Goal: Transaction & Acquisition: Book appointment/travel/reservation

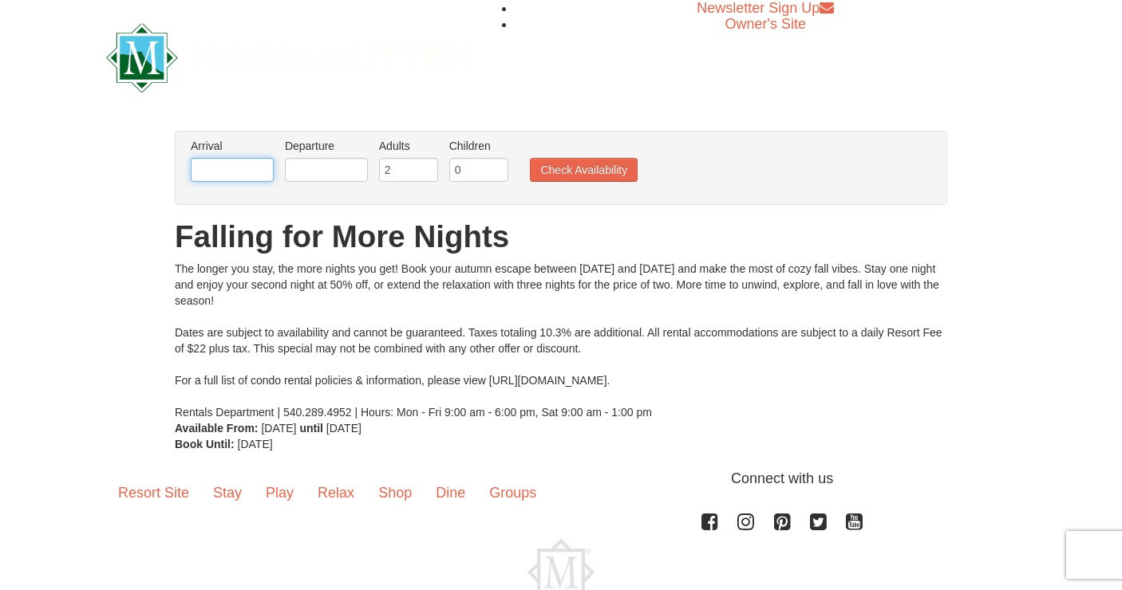
click at [207, 165] on input "text" at bounding box center [232, 170] width 83 height 24
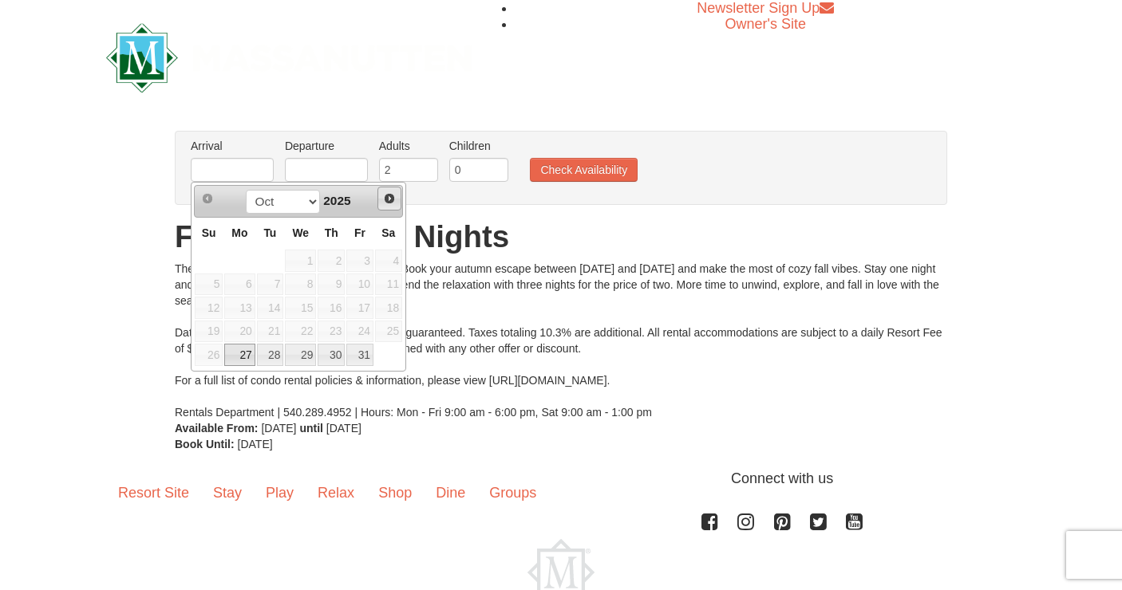
click at [387, 202] on span "Next" at bounding box center [389, 198] width 13 height 13
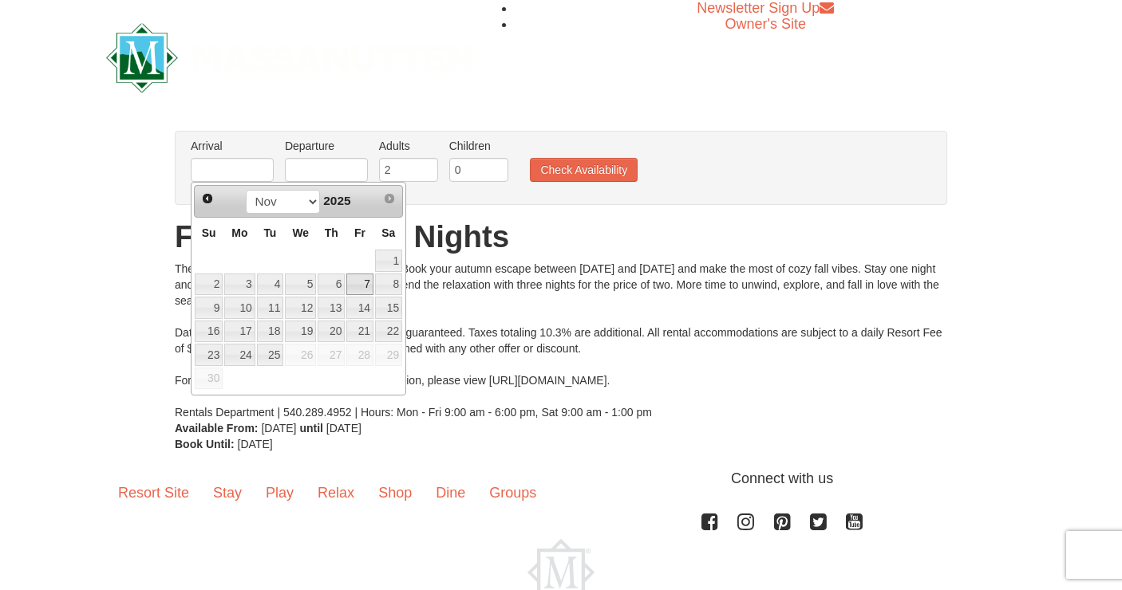
click at [367, 282] on link "7" at bounding box center [359, 285] width 27 height 22
type input "[DATE]"
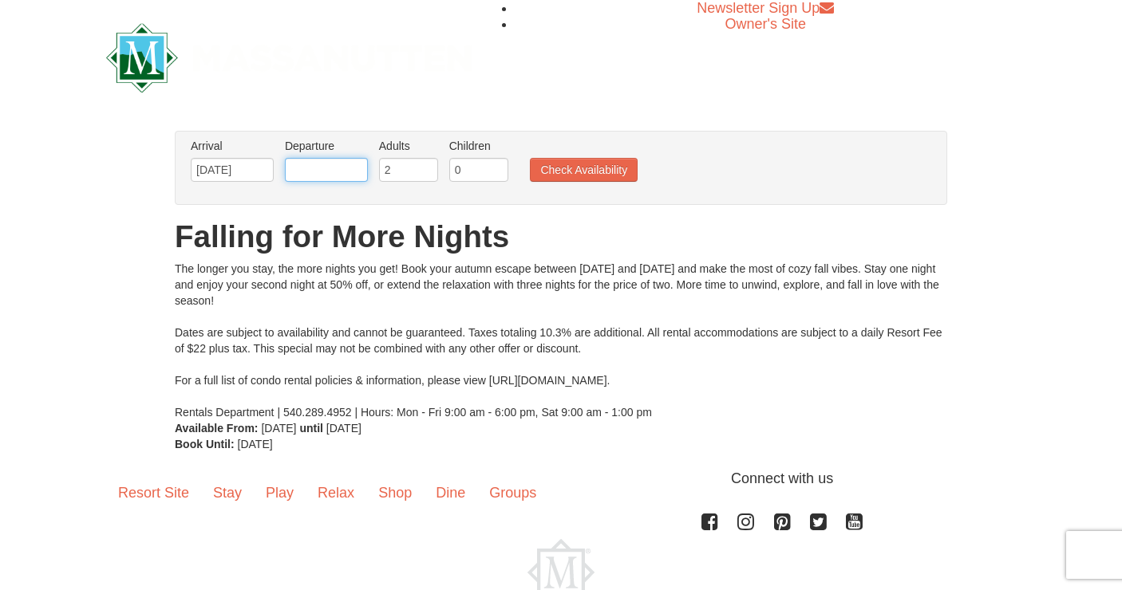
click at [328, 168] on input "text" at bounding box center [326, 170] width 83 height 24
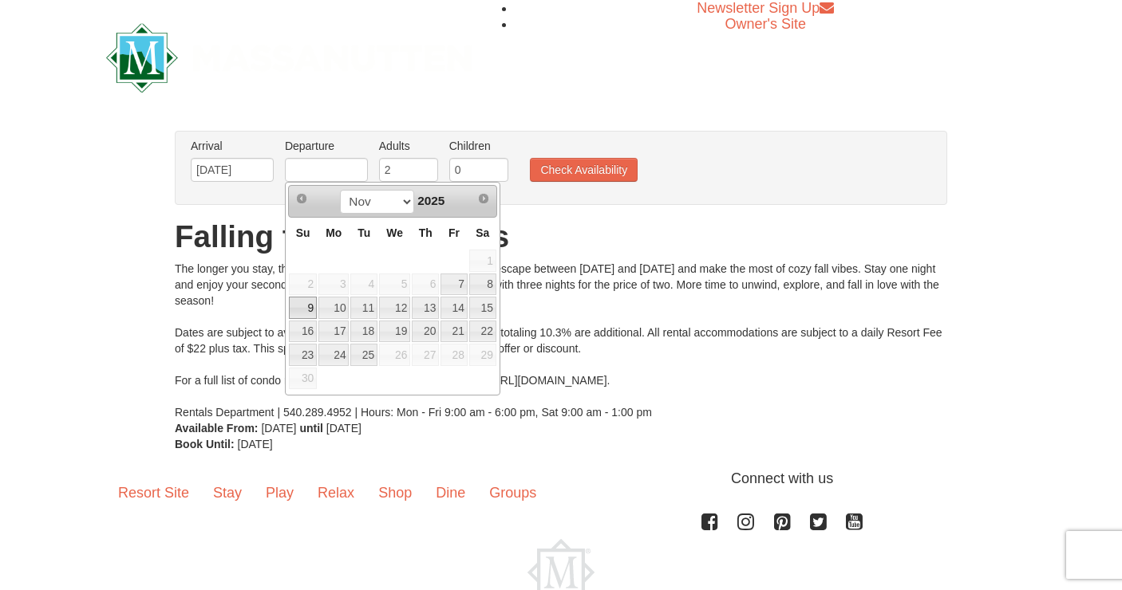
click at [310, 302] on link "9" at bounding box center [303, 308] width 28 height 22
type input "[DATE]"
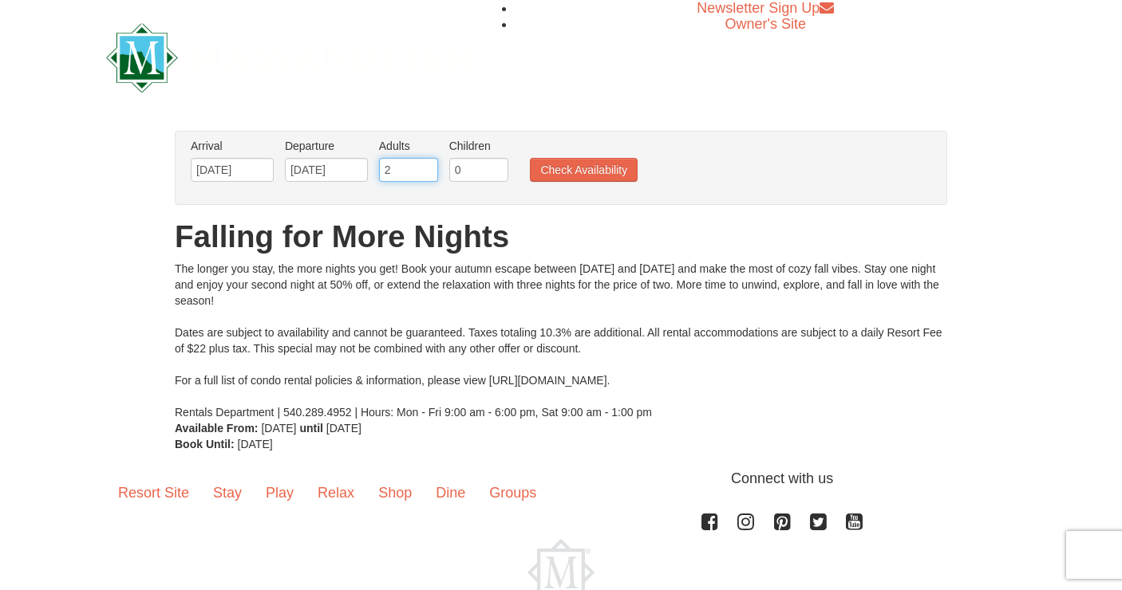
click at [410, 179] on input "2" at bounding box center [408, 170] width 59 height 24
drag, startPoint x: 398, startPoint y: 172, endPoint x: 330, endPoint y: 169, distance: 67.9
click at [329, 170] on ul "Arrival Please format dates MM/DD/YYYY Please format dates MM/DD/YYYY [DATE] De…" at bounding box center [553, 164] width 732 height 52
type input "8"
type input "7"
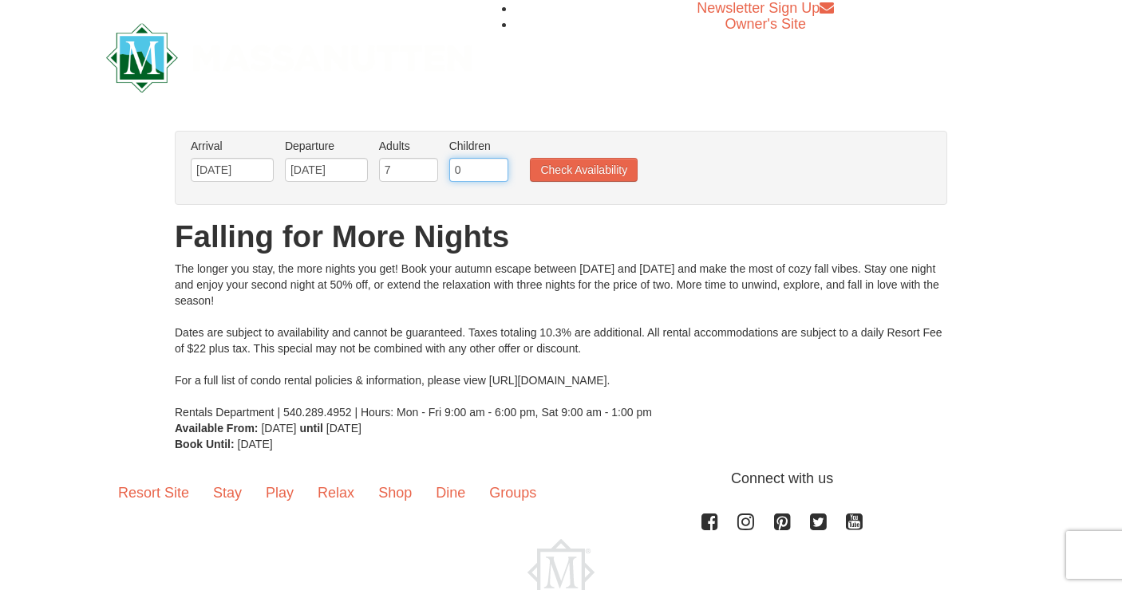
click at [489, 165] on input "0" at bounding box center [478, 170] width 59 height 24
type input "1"
click at [498, 166] on input "1" at bounding box center [478, 170] width 59 height 24
click at [543, 168] on button "Check Availability" at bounding box center [584, 170] width 108 height 24
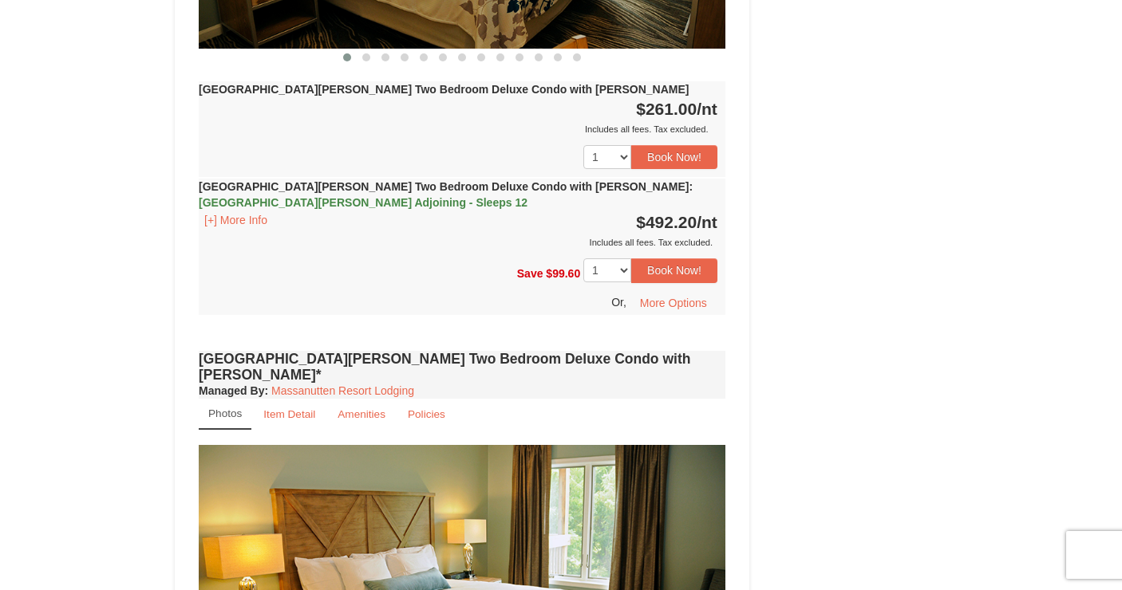
scroll to position [759, 0]
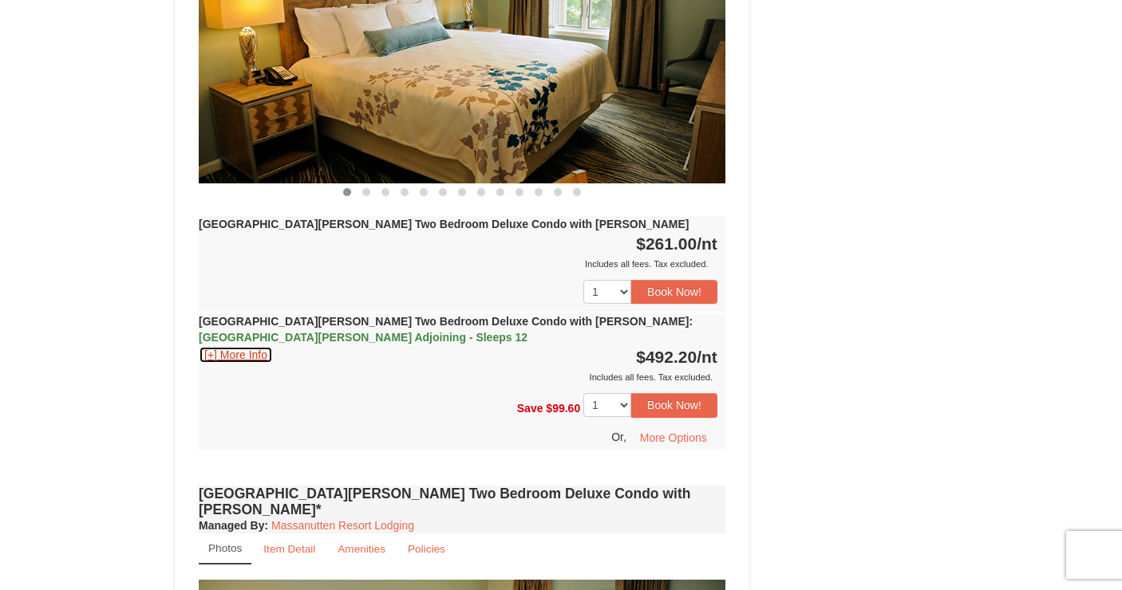
click at [237, 346] on button "[+] More Info" at bounding box center [236, 355] width 74 height 18
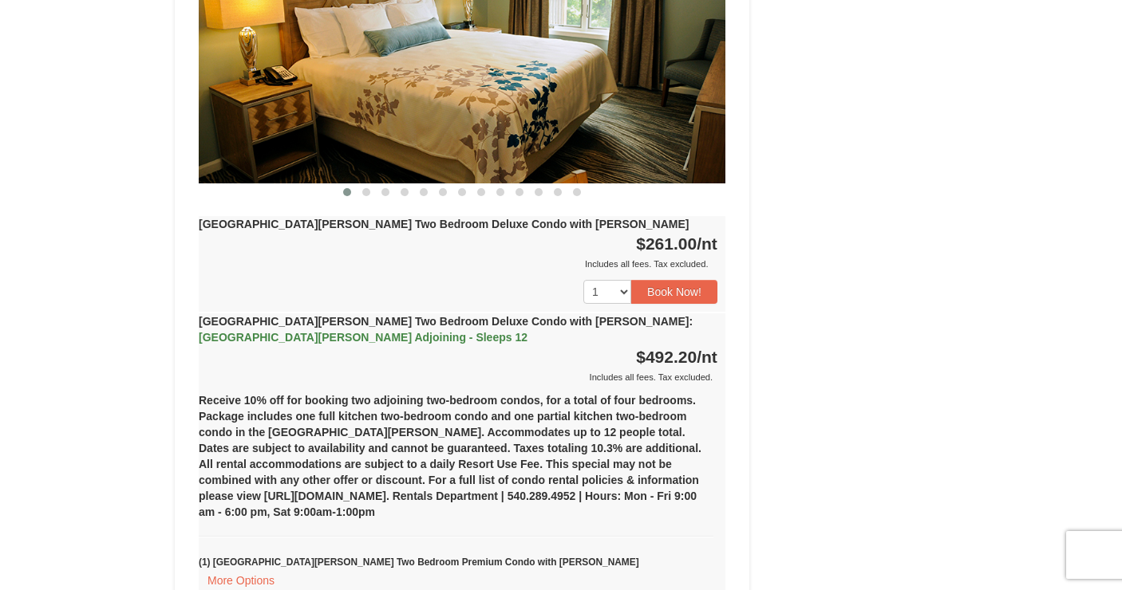
drag, startPoint x: 324, startPoint y: 368, endPoint x: 378, endPoint y: 488, distance: 132.1
click at [377, 488] on div "Receive 10% off for booking two adjoining two-bedroom condos, for a total of fo…" at bounding box center [462, 540] width 527 height 310
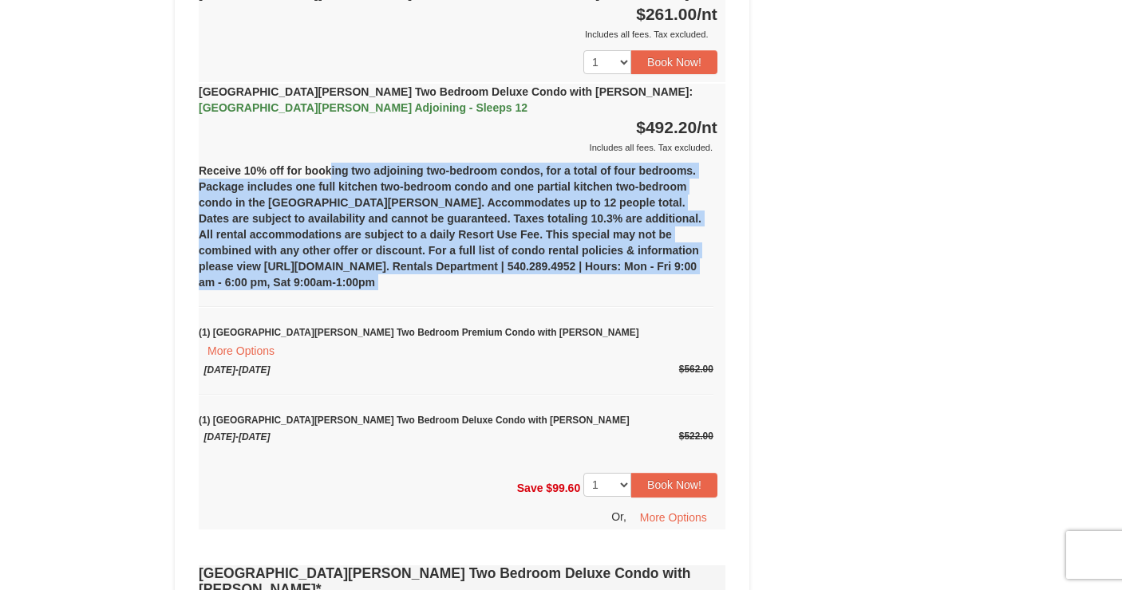
scroll to position [991, 0]
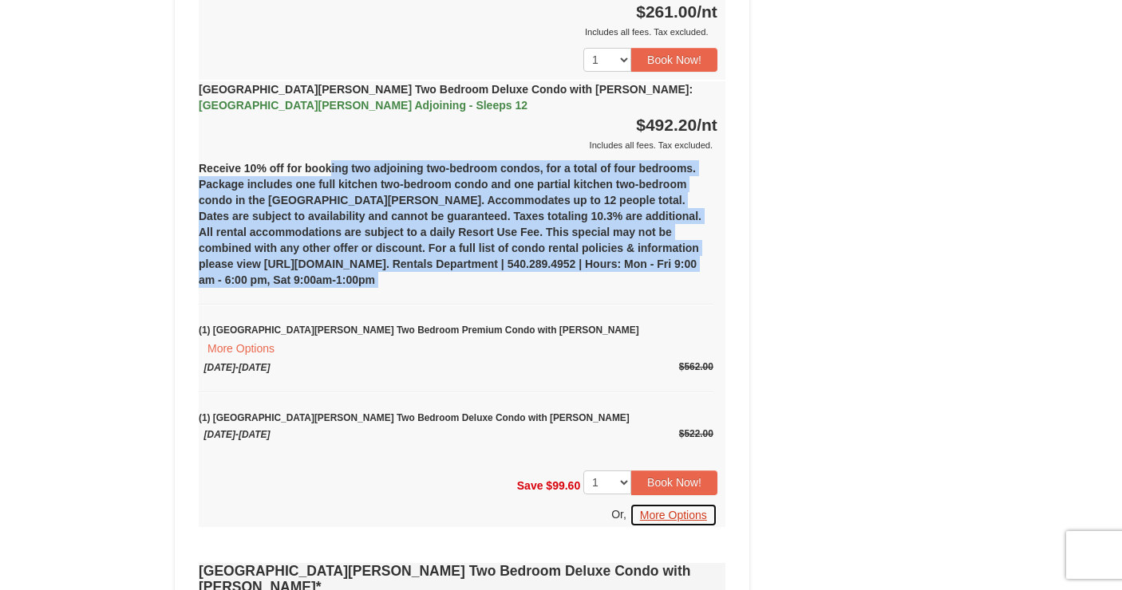
click at [672, 503] on button "More Options" at bounding box center [674, 515] width 88 height 24
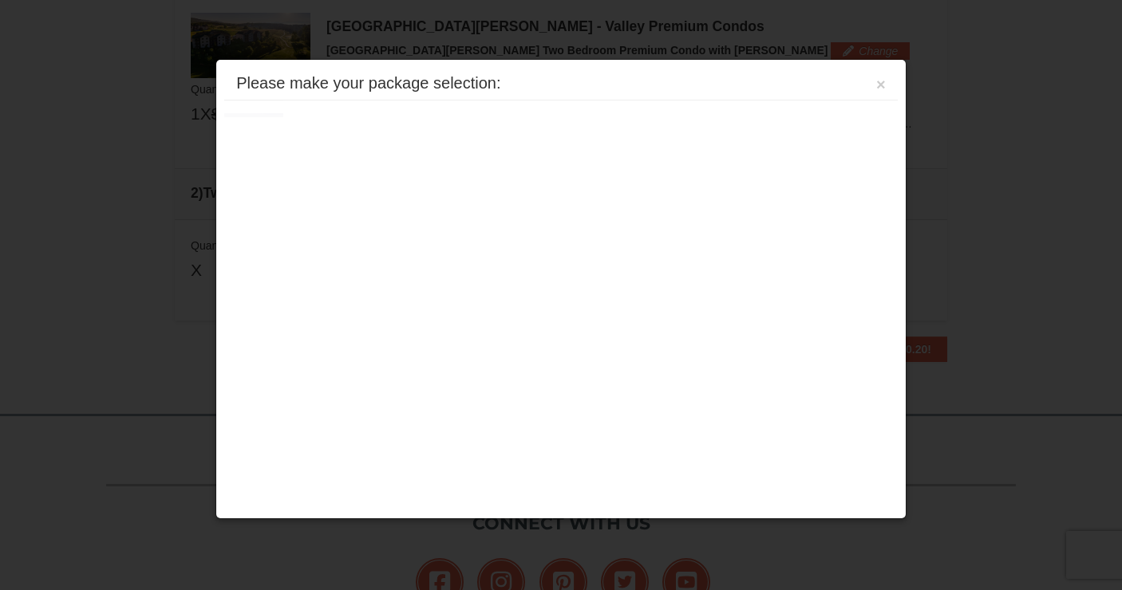
scroll to position [488, 0]
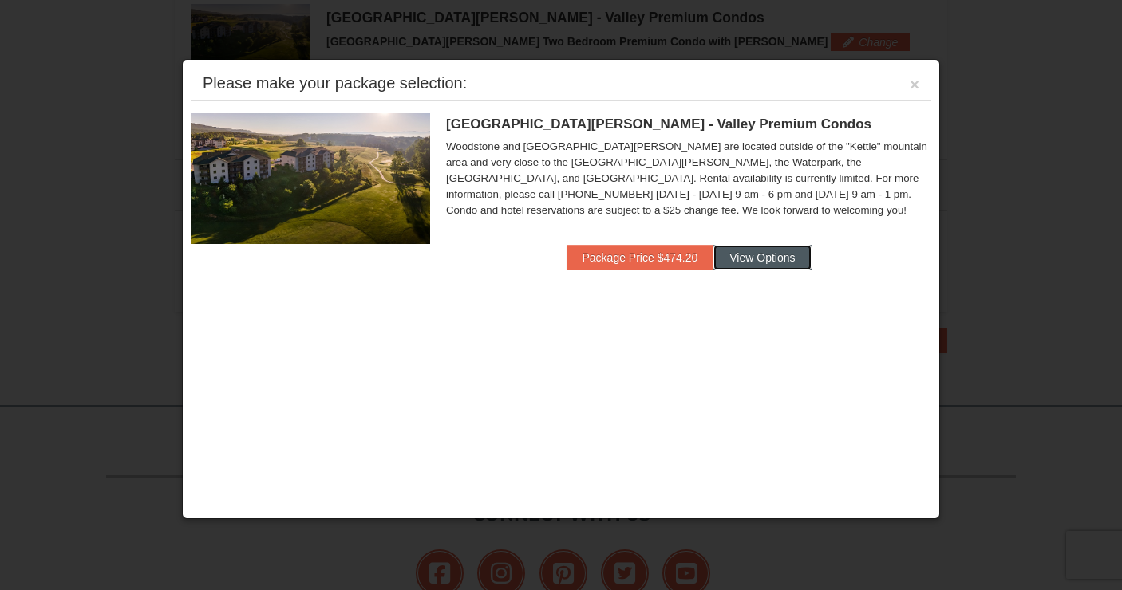
click at [756, 263] on button "View Options" at bounding box center [761, 258] width 97 height 26
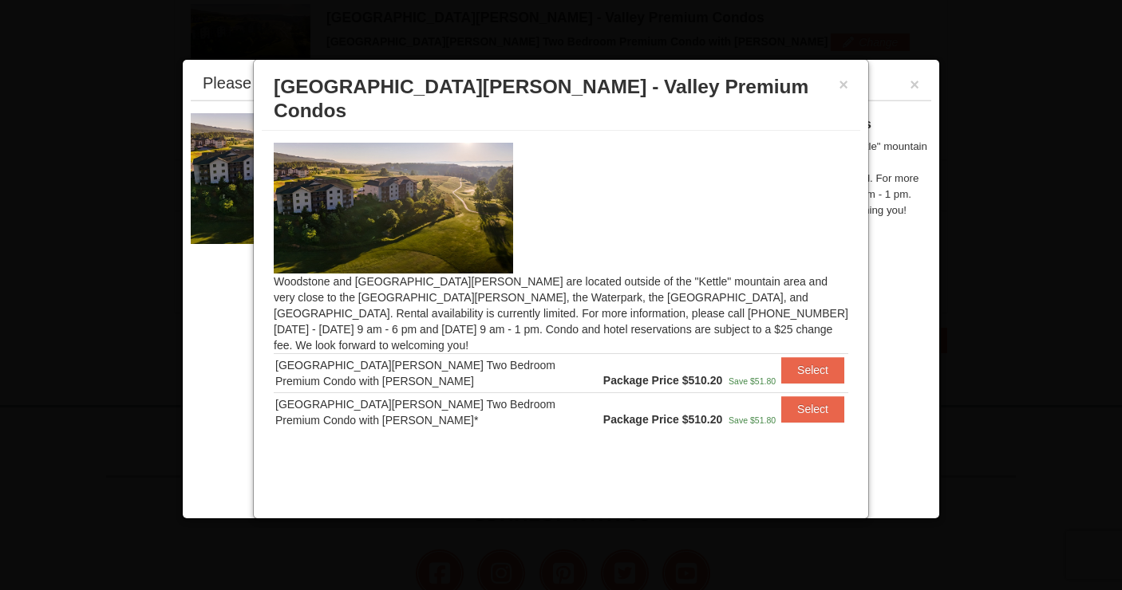
click at [850, 84] on div "× Woodstone Meadows - Valley Premium Condos" at bounding box center [561, 99] width 598 height 63
click at [841, 85] on button "×" at bounding box center [844, 85] width 10 height 16
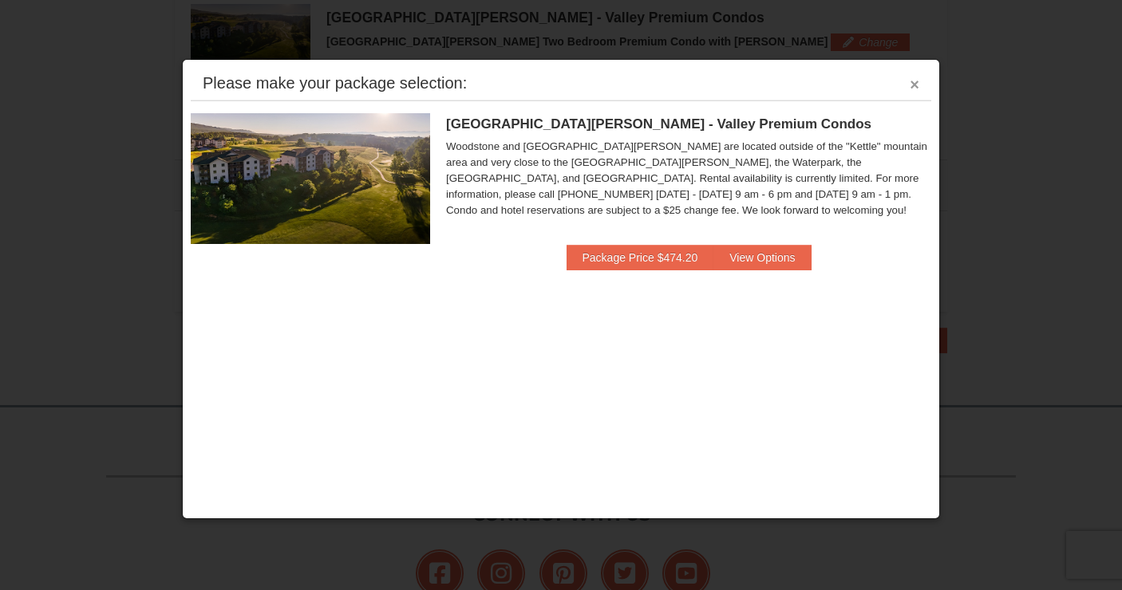
click at [918, 82] on button "×" at bounding box center [915, 85] width 10 height 16
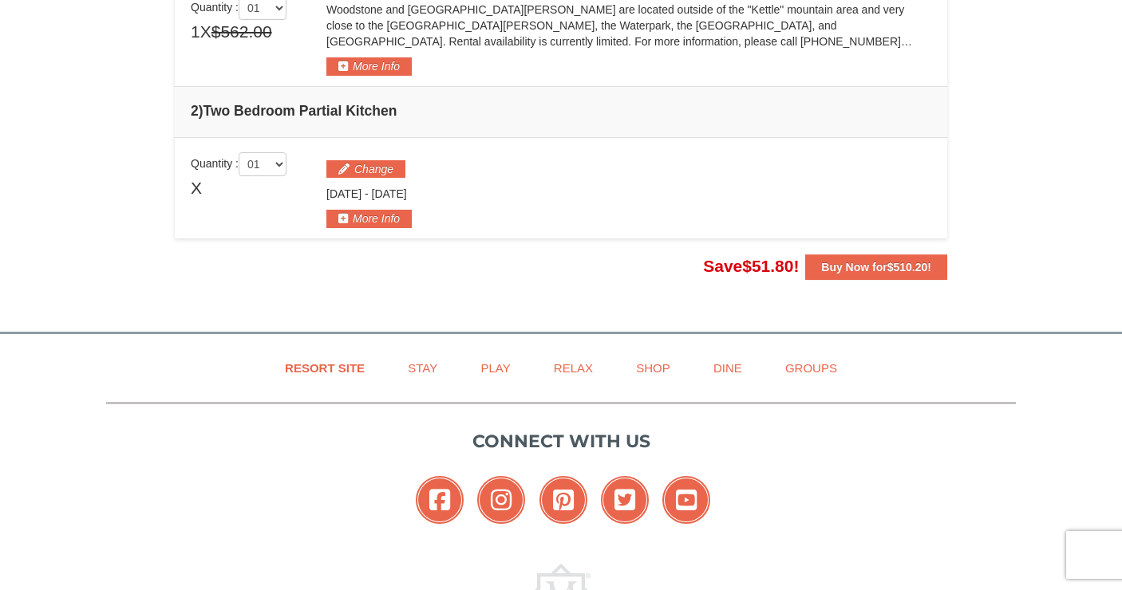
scroll to position [571, 0]
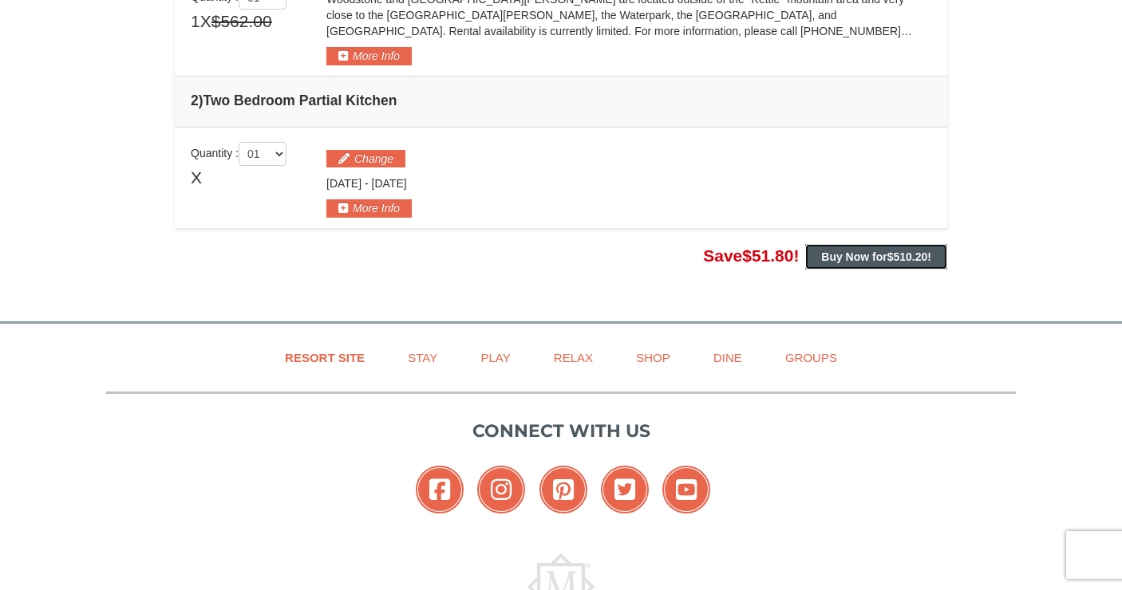
drag, startPoint x: 813, startPoint y: 256, endPoint x: 440, endPoint y: 123, distance: 396.5
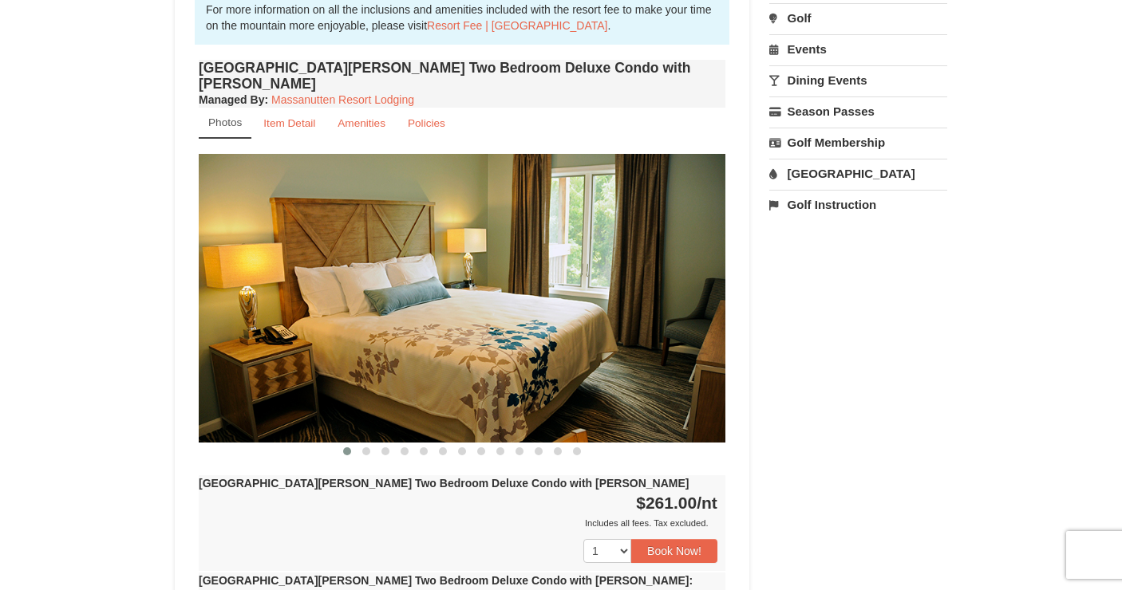
scroll to position [493, 0]
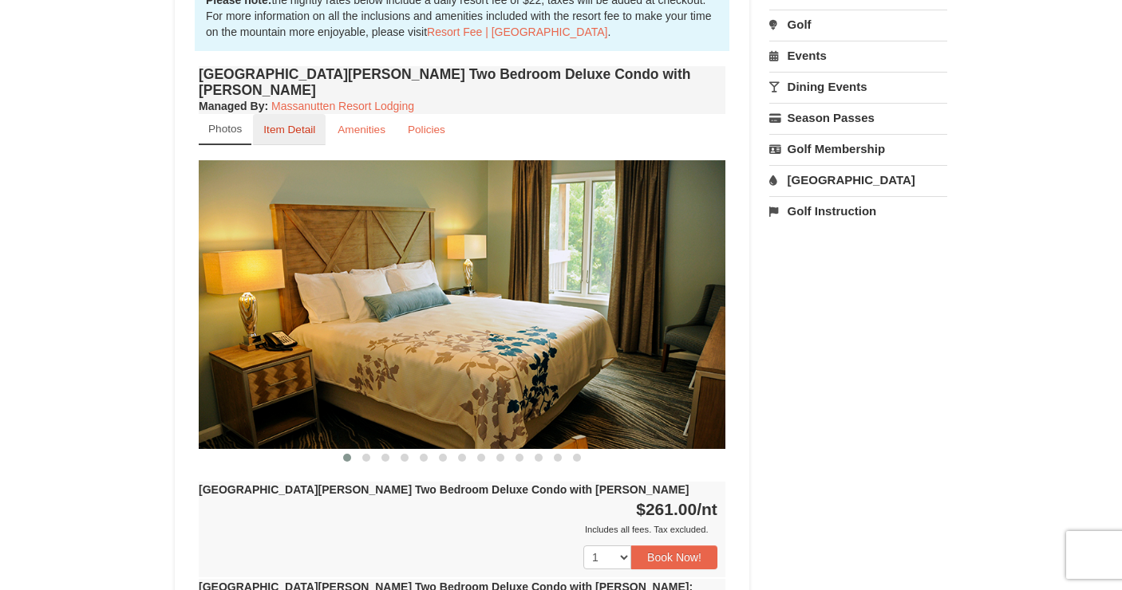
click at [280, 124] on small "Item Detail" at bounding box center [289, 130] width 52 height 12
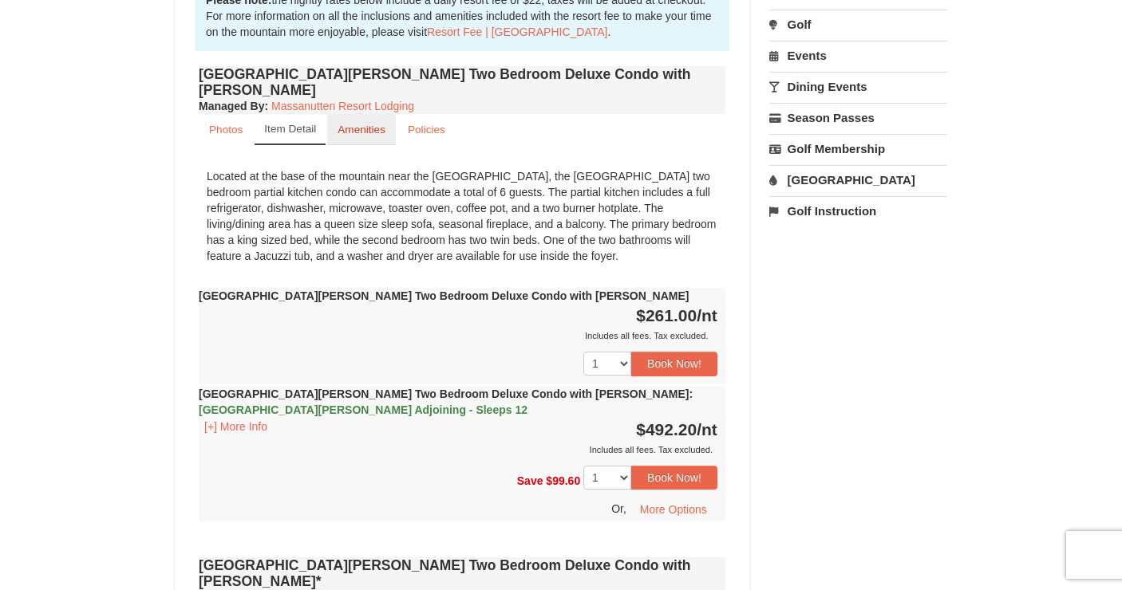
click at [335, 120] on link "Amenities" at bounding box center [361, 129] width 69 height 31
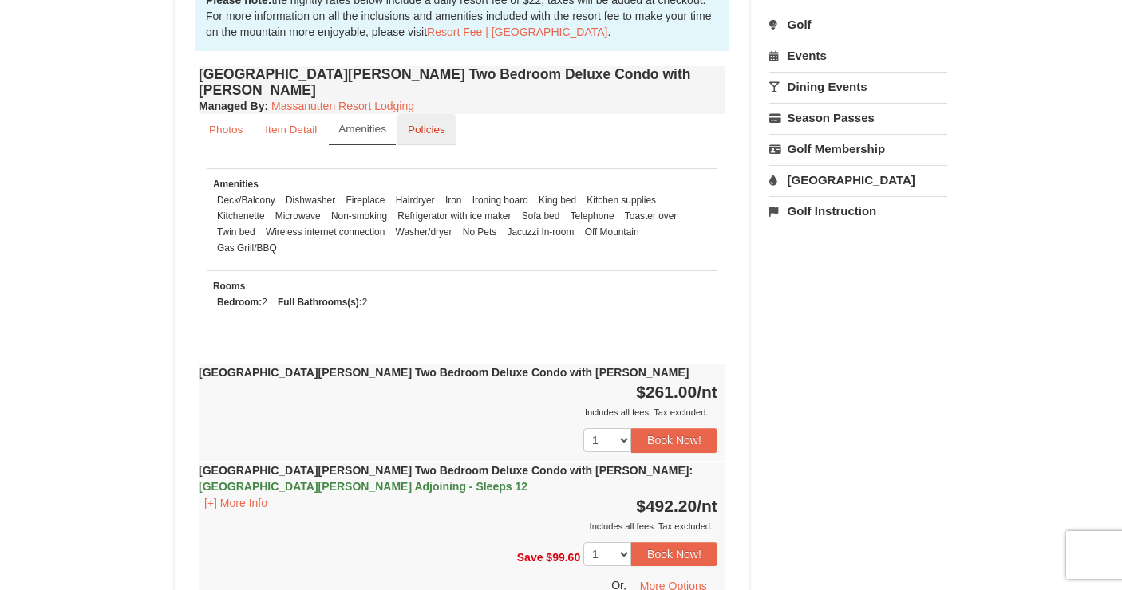
click at [421, 124] on link "Policies" at bounding box center [426, 129] width 58 height 31
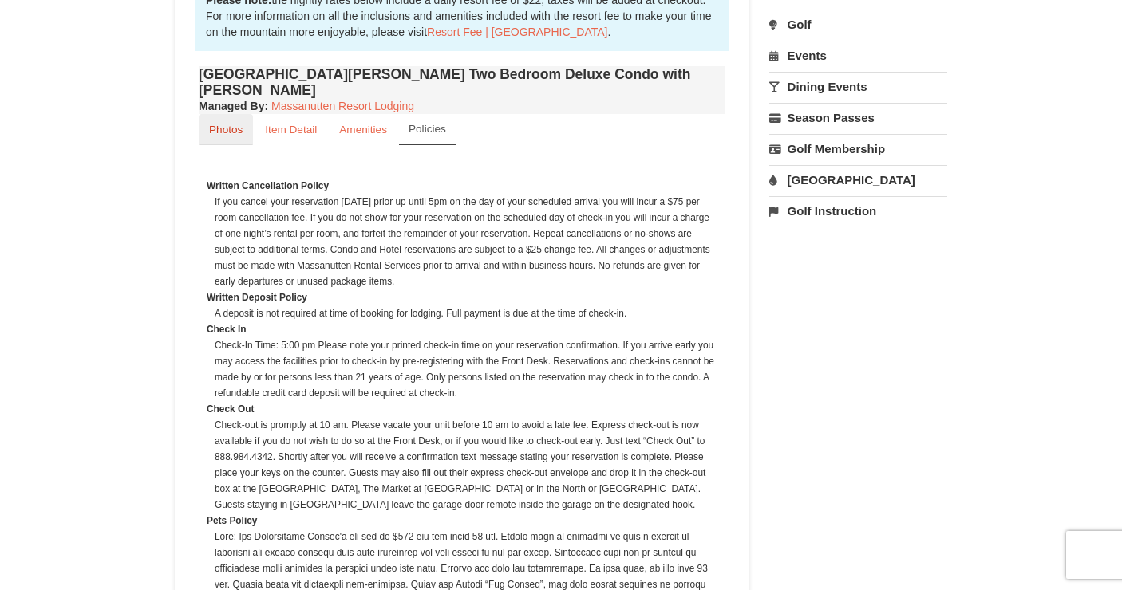
click at [224, 120] on link "Photos" at bounding box center [226, 129] width 54 height 31
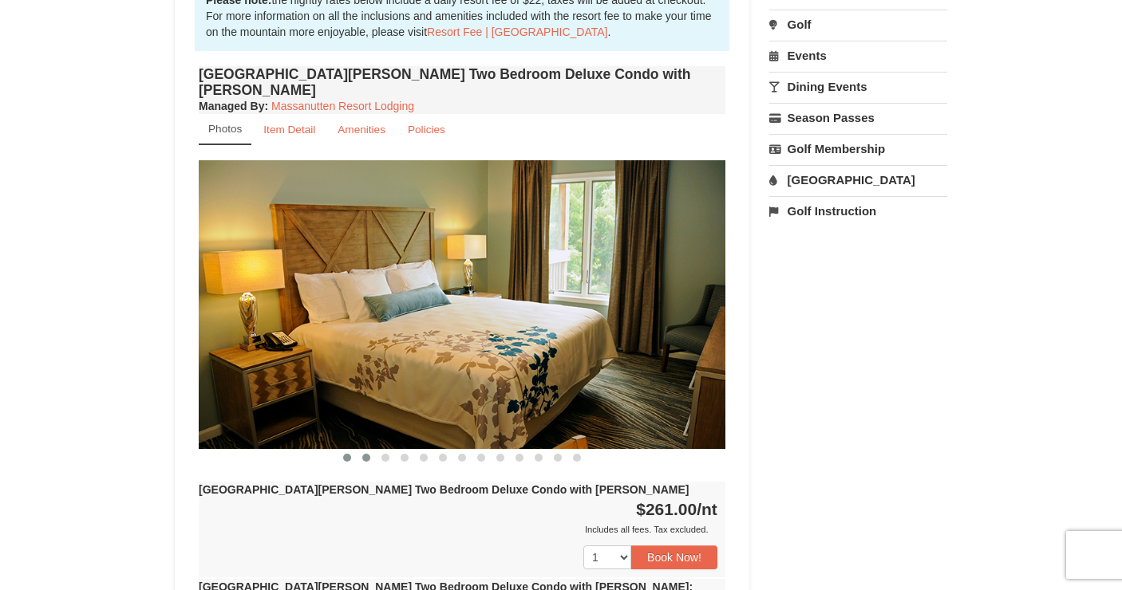
click at [364, 450] on button at bounding box center [366, 458] width 19 height 16
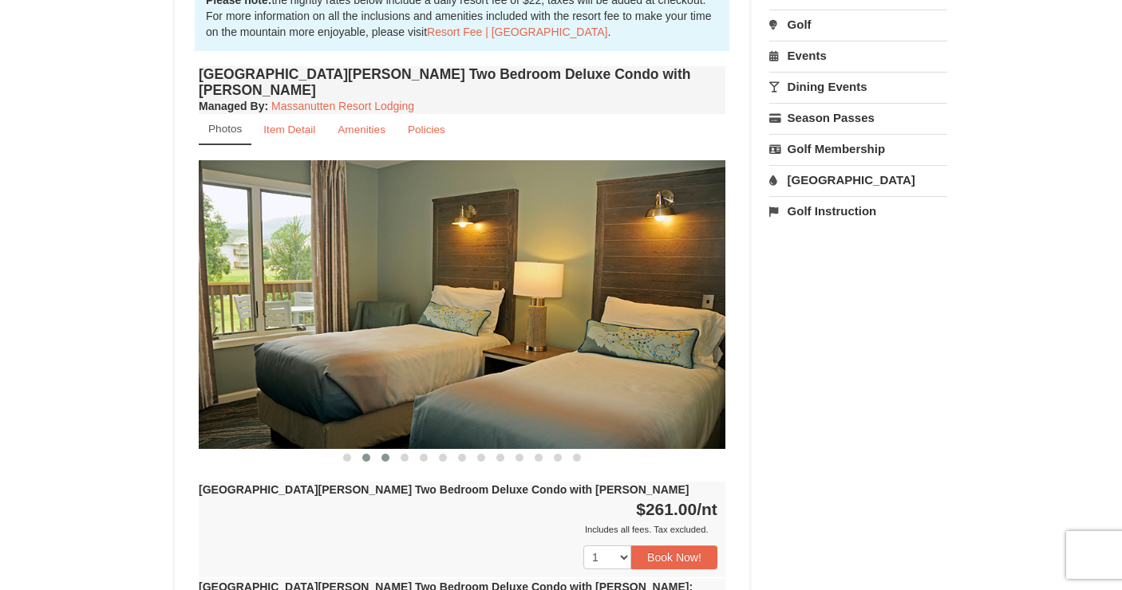
click at [381, 450] on button at bounding box center [385, 458] width 19 height 16
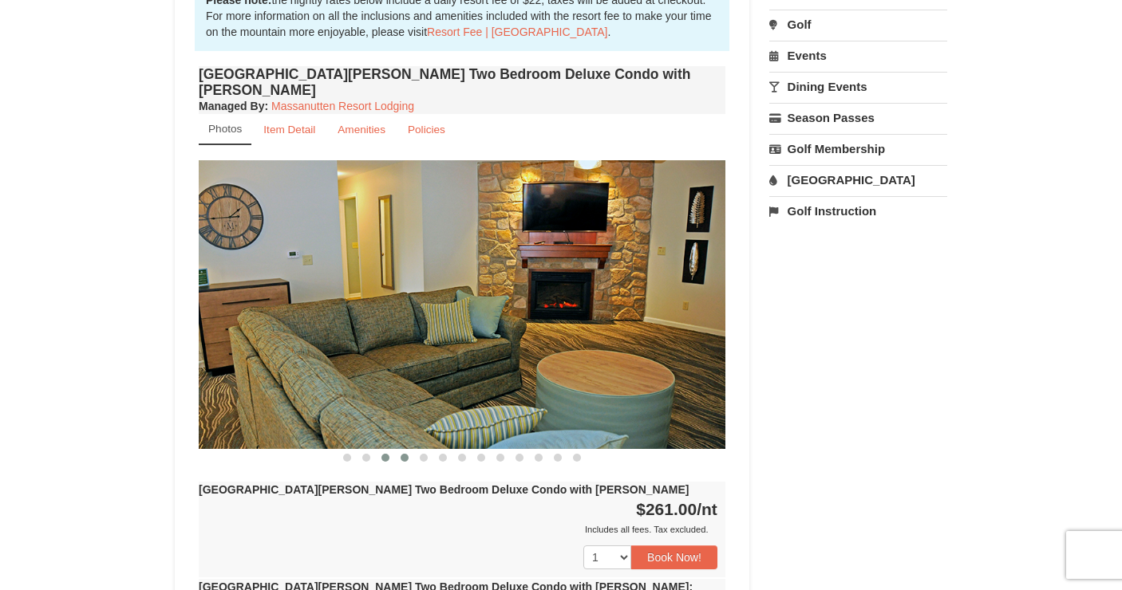
click at [400, 450] on button at bounding box center [404, 458] width 19 height 16
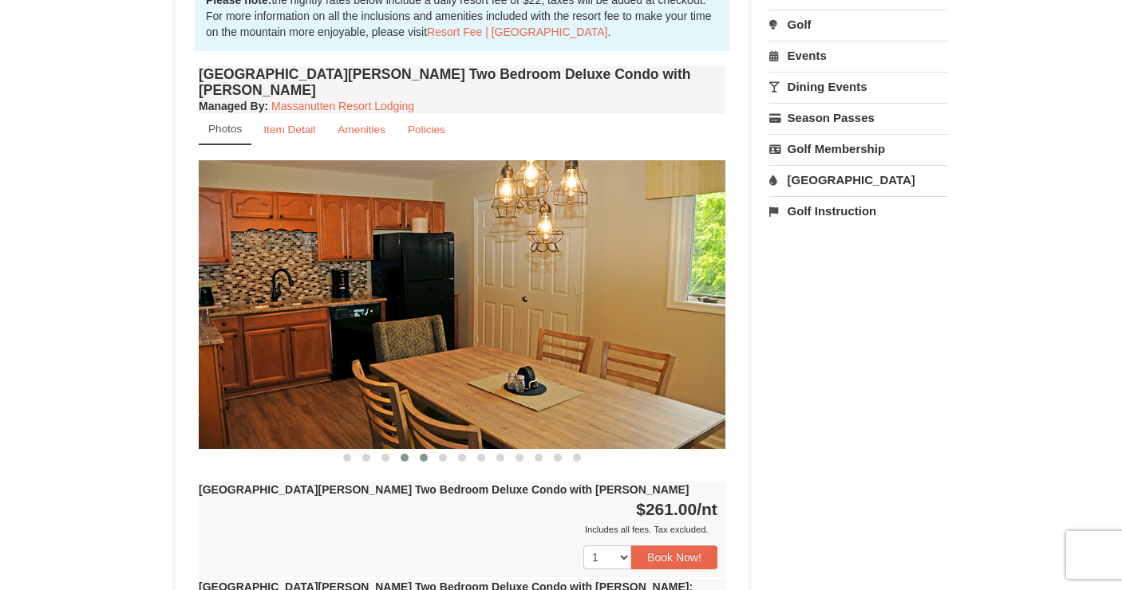
click at [421, 454] on span at bounding box center [424, 458] width 8 height 8
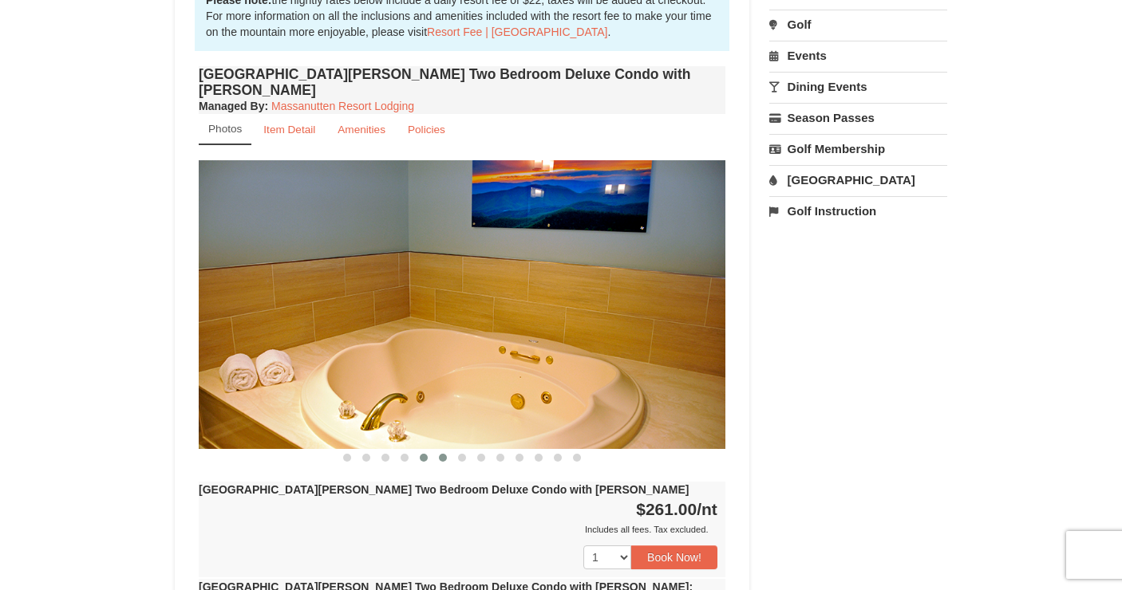
click at [440, 454] on span at bounding box center [443, 458] width 8 height 8
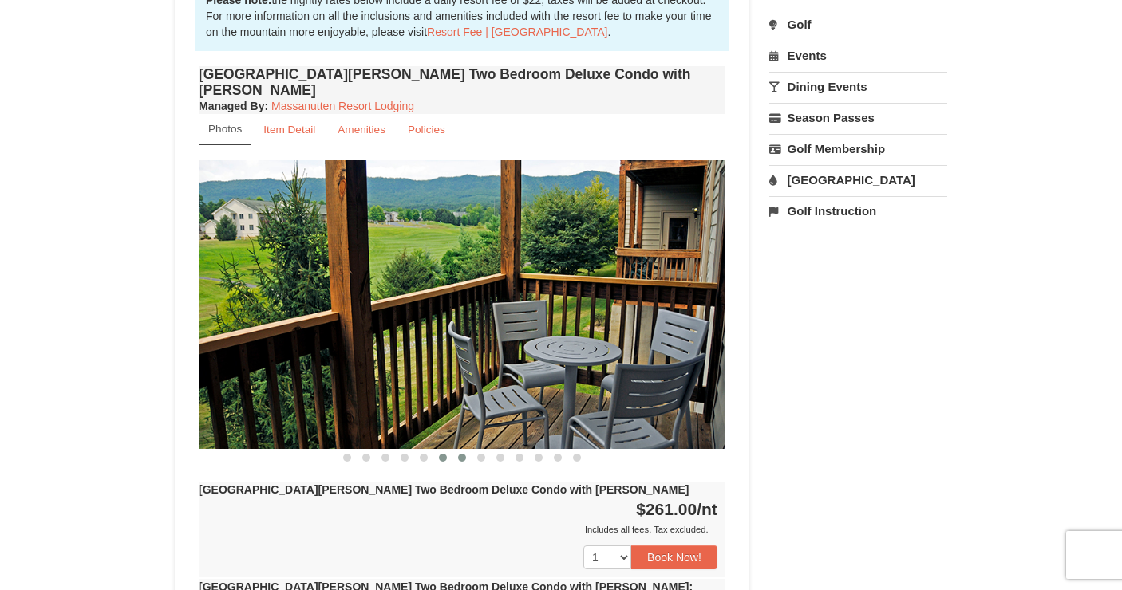
click at [459, 454] on span at bounding box center [462, 458] width 8 height 8
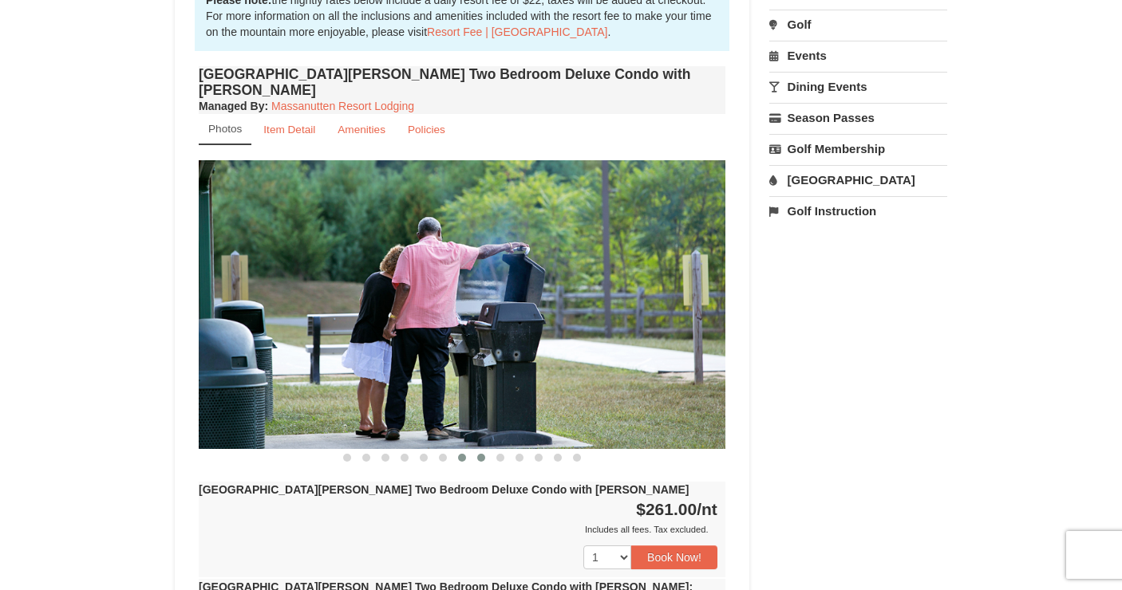
click at [480, 450] on button at bounding box center [481, 458] width 19 height 16
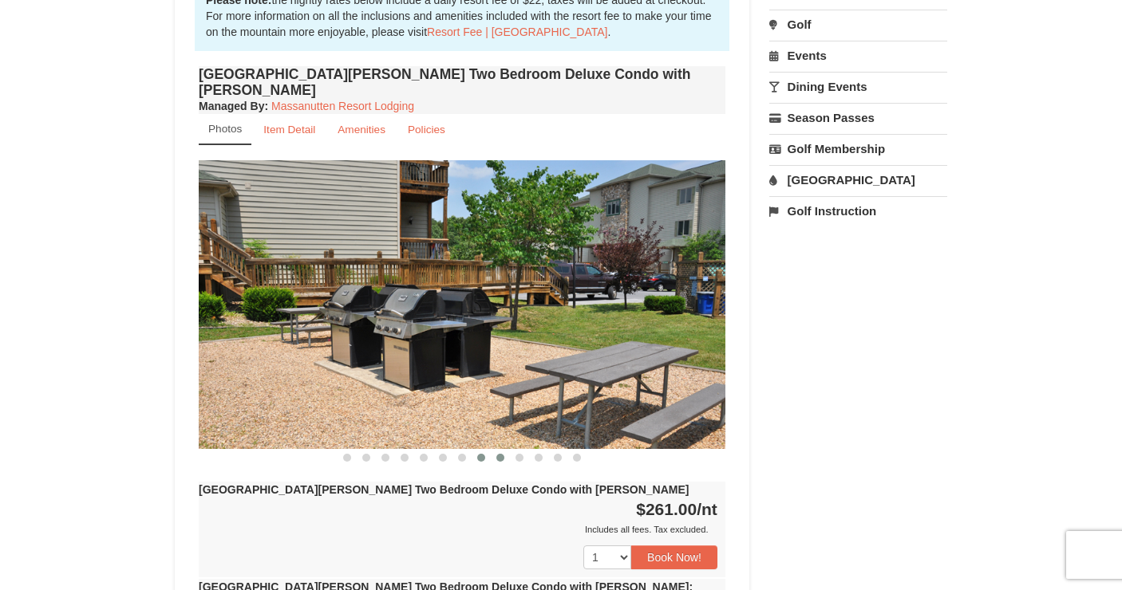
click at [496, 450] on button at bounding box center [500, 458] width 19 height 16
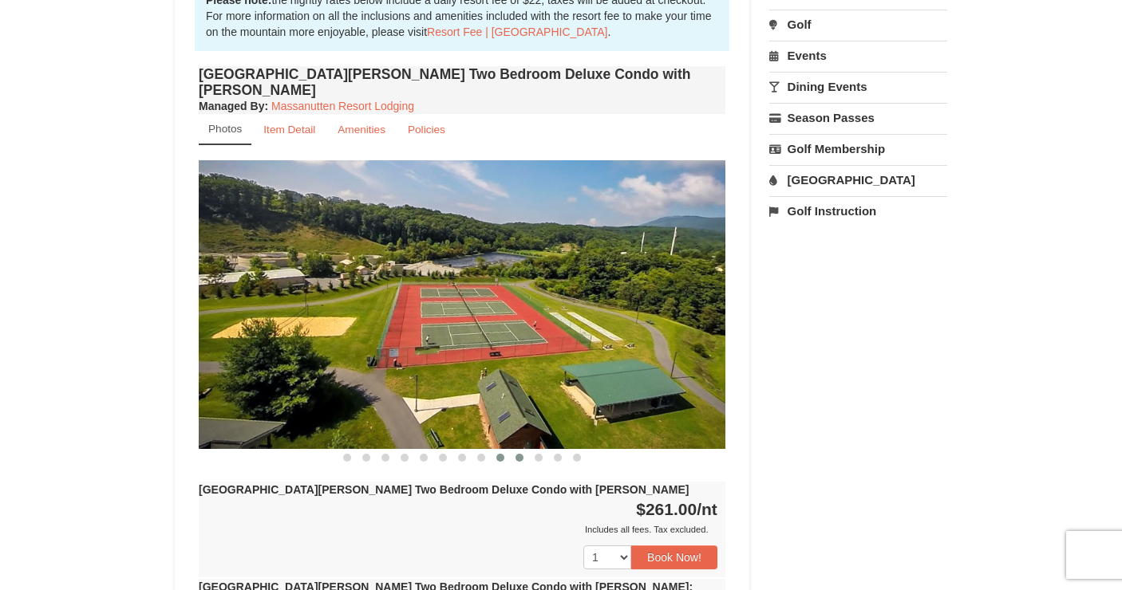
click at [516, 450] on button at bounding box center [519, 458] width 19 height 16
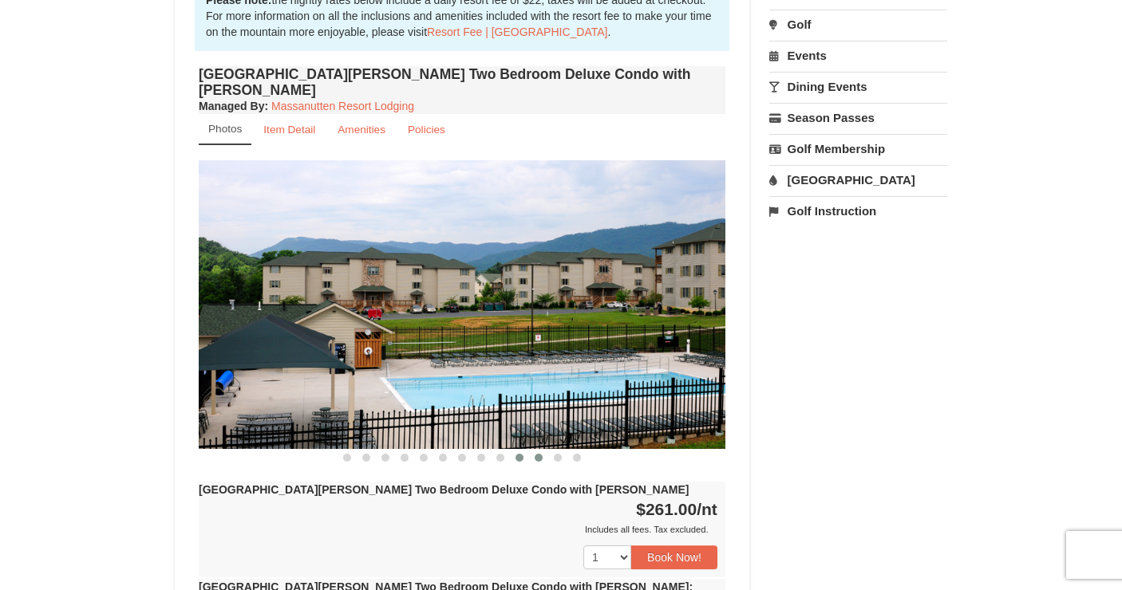
click at [534, 450] on button at bounding box center [538, 458] width 19 height 16
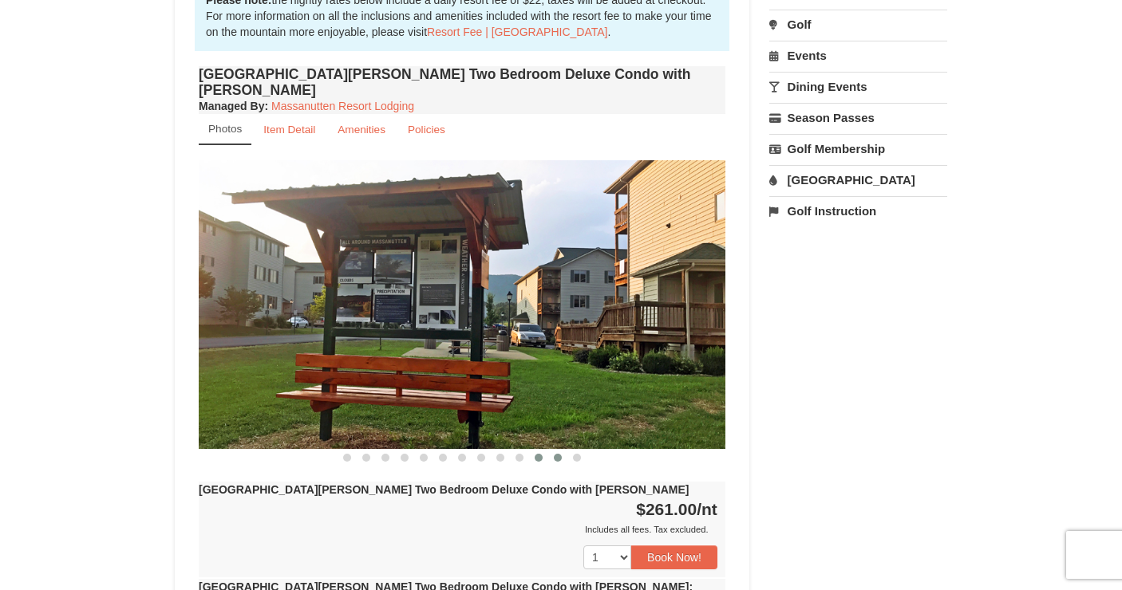
click at [554, 450] on button at bounding box center [557, 458] width 19 height 16
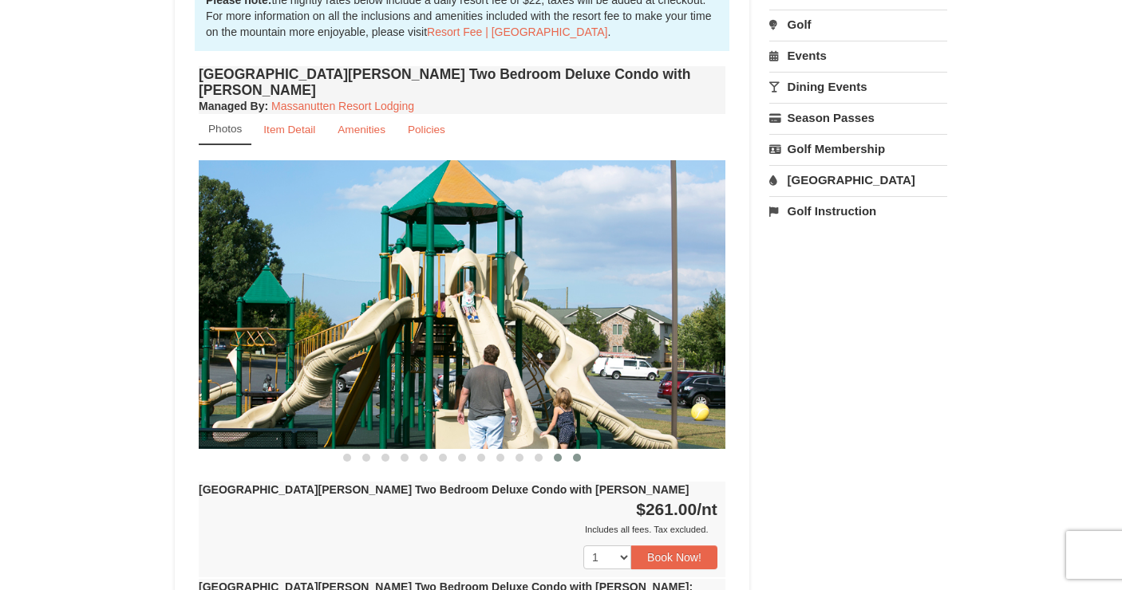
click at [580, 454] on span at bounding box center [577, 458] width 8 height 8
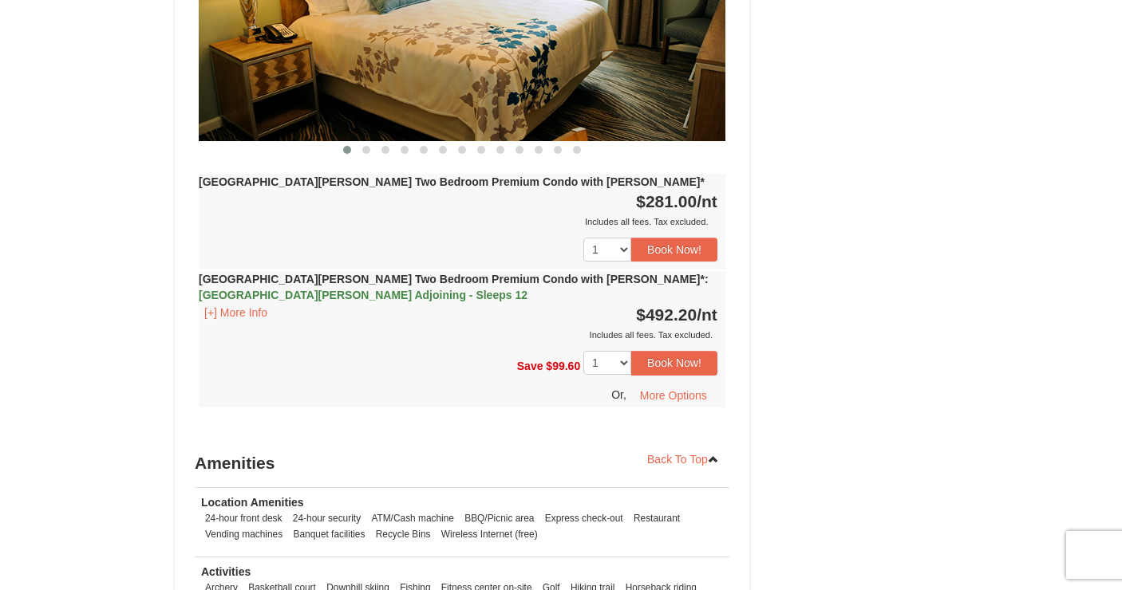
scroll to position [2819, 0]
